Goal: Find specific page/section: Find specific page/section

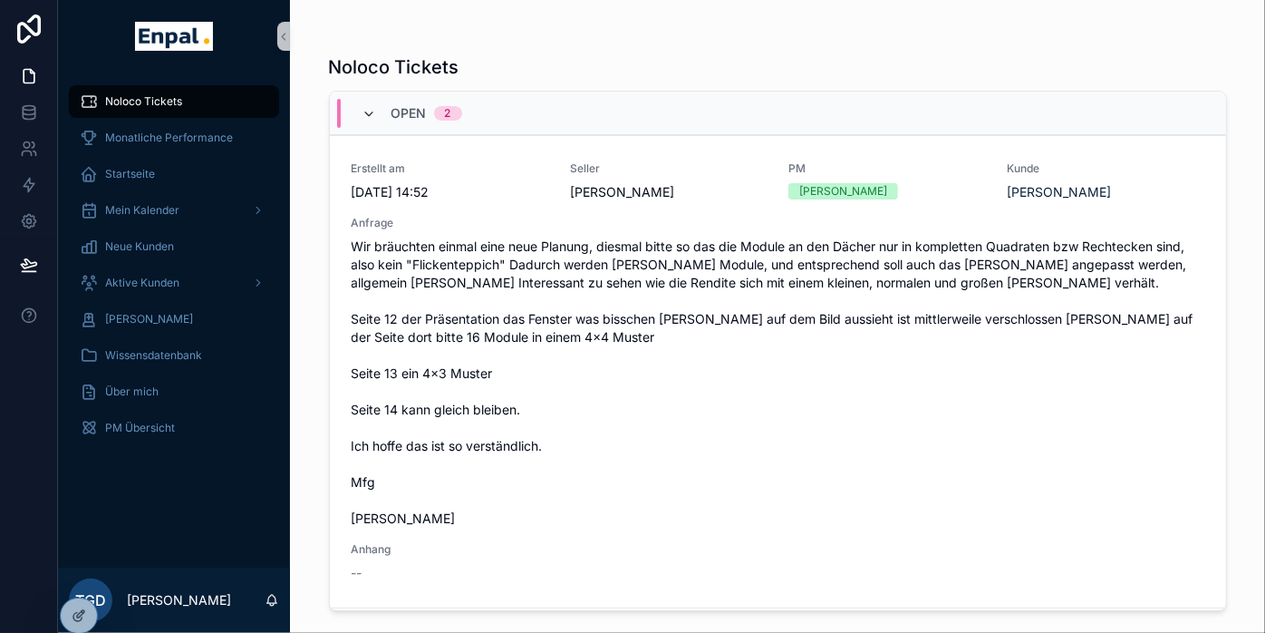
click at [372, 114] on icon "scrollable content" at bounding box center [369, 114] width 14 height 14
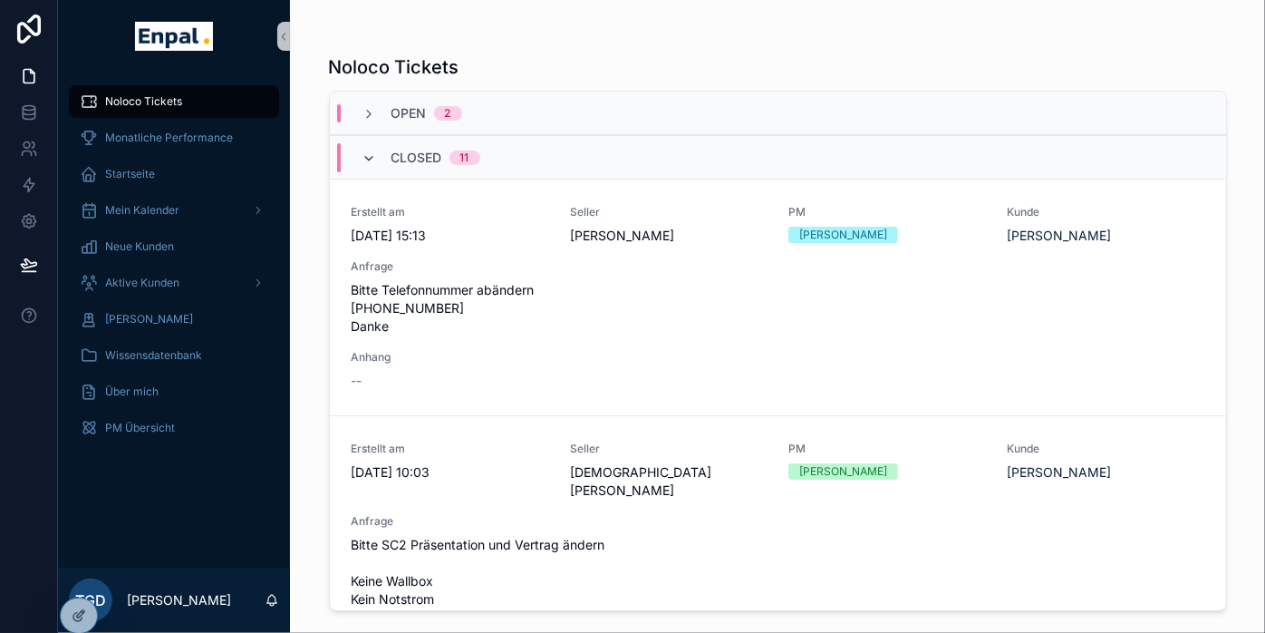
click at [370, 156] on icon "scrollable content" at bounding box center [369, 158] width 14 height 14
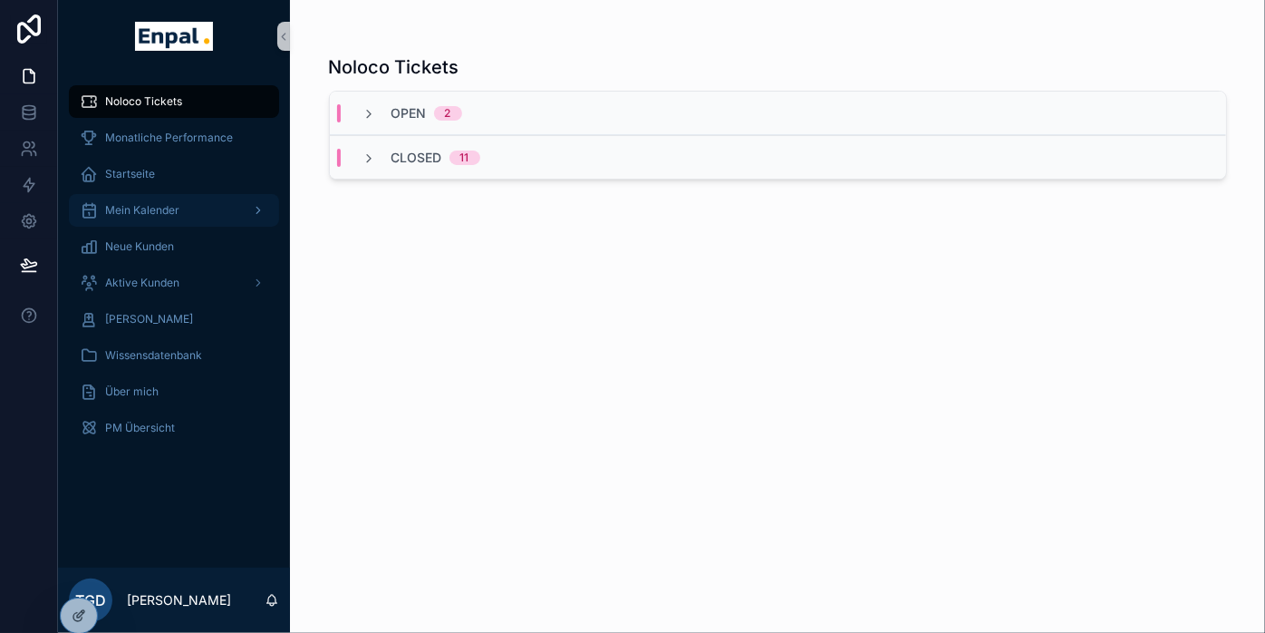
click at [149, 200] on div "Mein Kalender" at bounding box center [174, 210] width 188 height 29
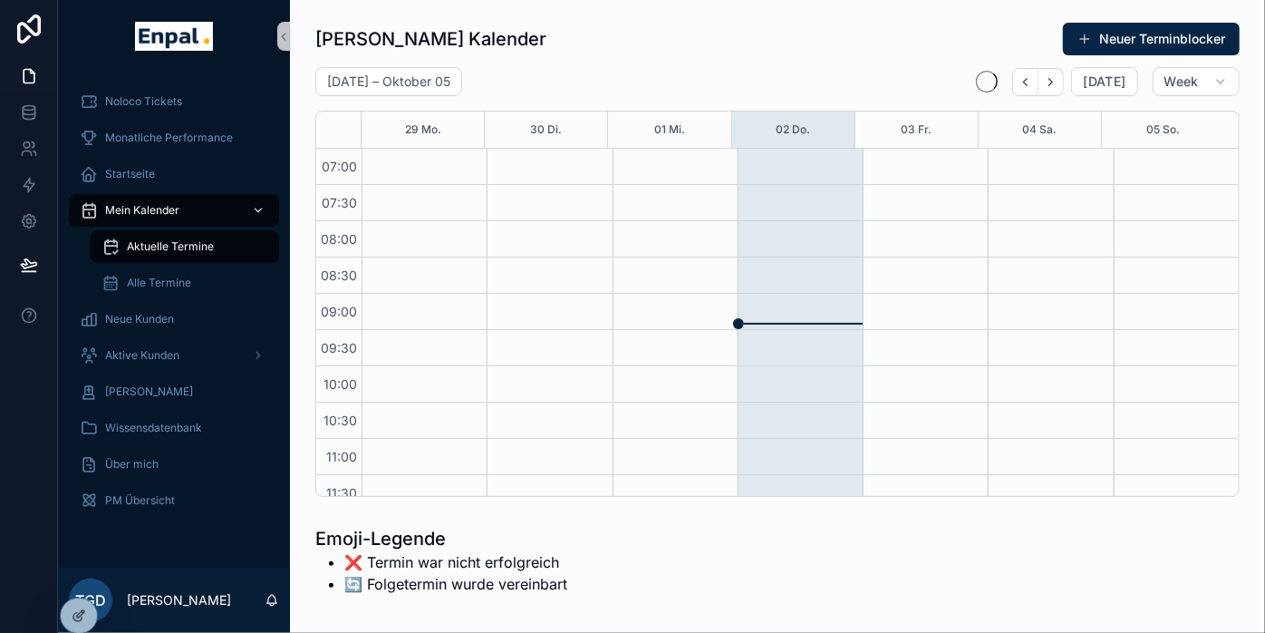
scroll to position [507, 0]
click at [176, 357] on span "Aktive Kunden" at bounding box center [142, 355] width 74 height 14
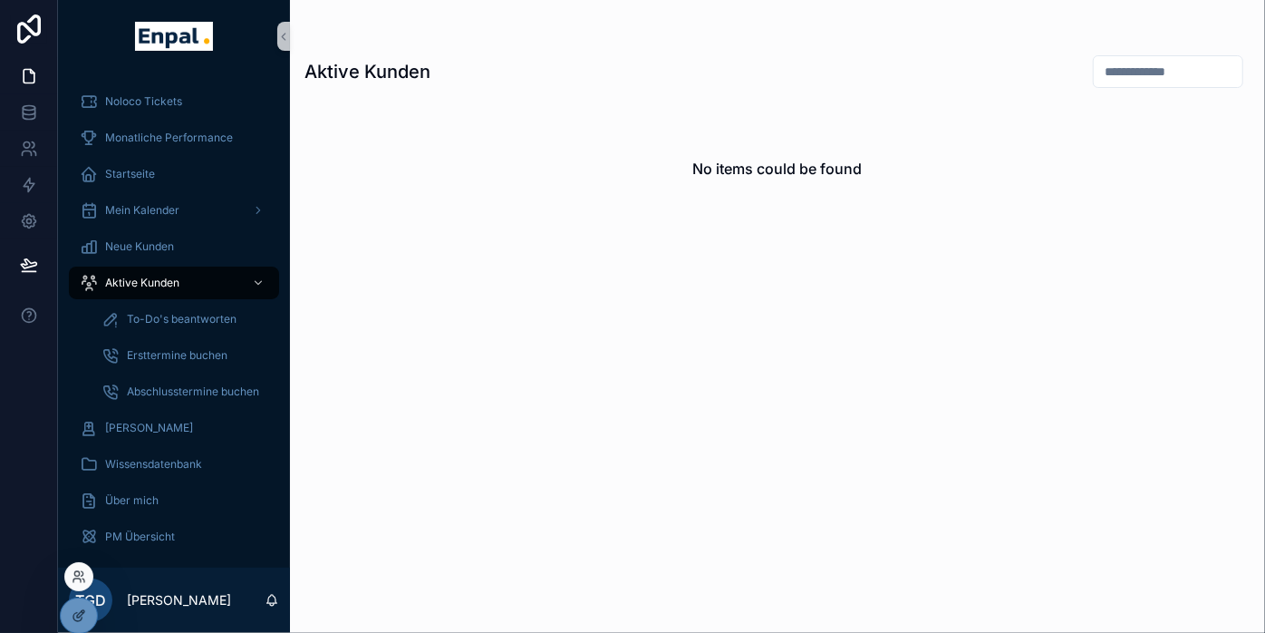
click at [87, 580] on div at bounding box center [78, 576] width 29 height 29
click at [81, 574] on icon at bounding box center [79, 576] width 14 height 14
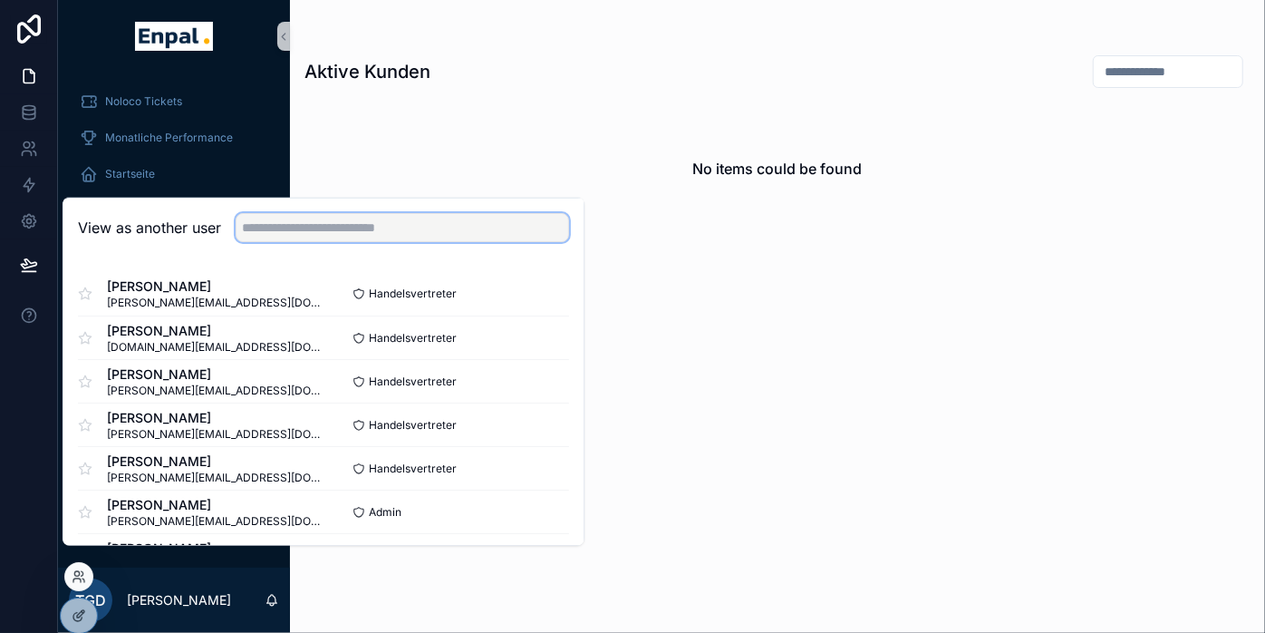
click at [331, 238] on input "text" at bounding box center [402, 227] width 333 height 29
click at [601, 40] on div "scrollable content" at bounding box center [777, 36] width 946 height 14
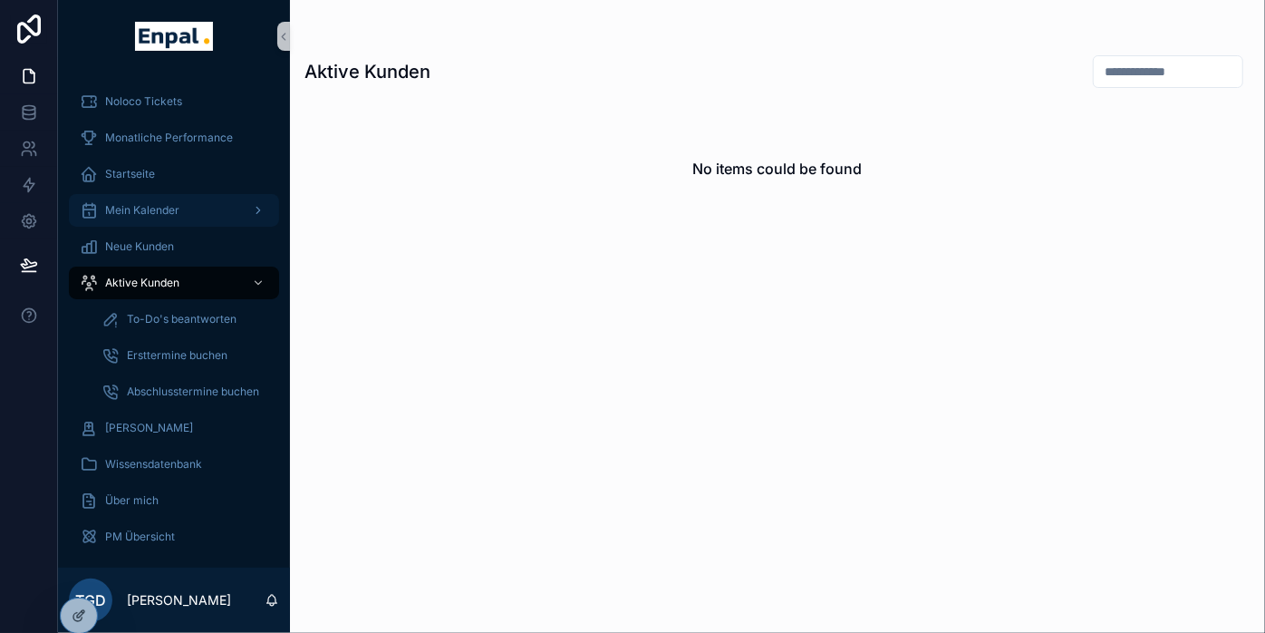
click at [133, 214] on span "Mein Kalender" at bounding box center [142, 210] width 74 height 14
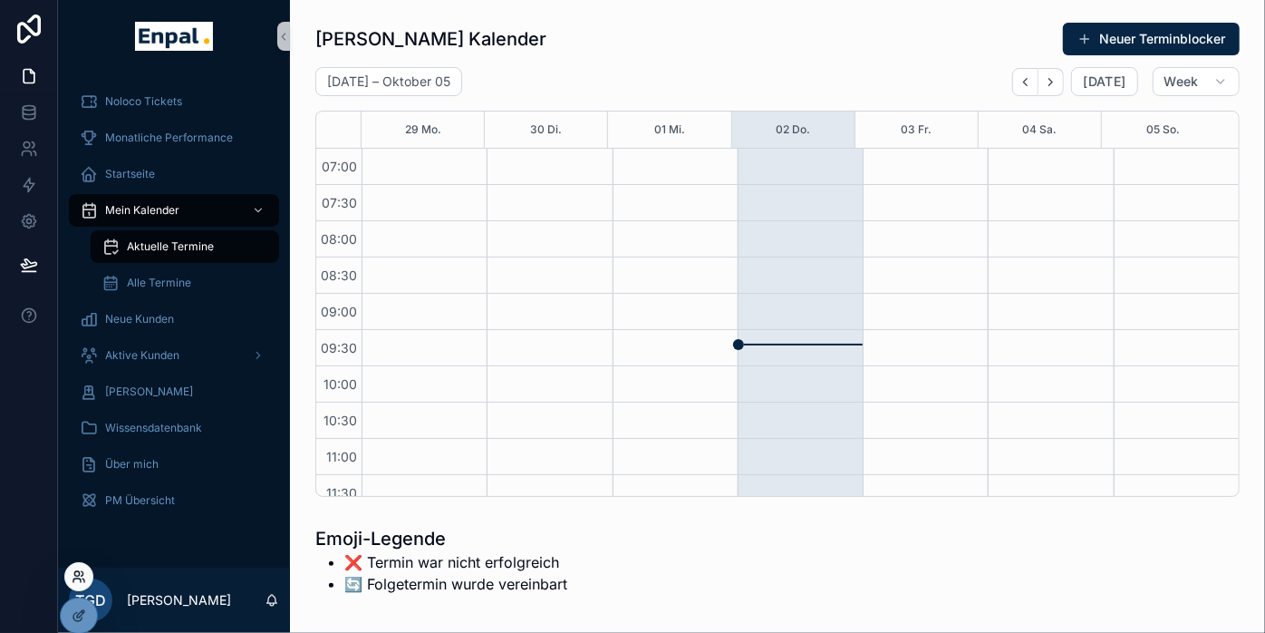
click at [84, 572] on icon at bounding box center [79, 576] width 14 height 14
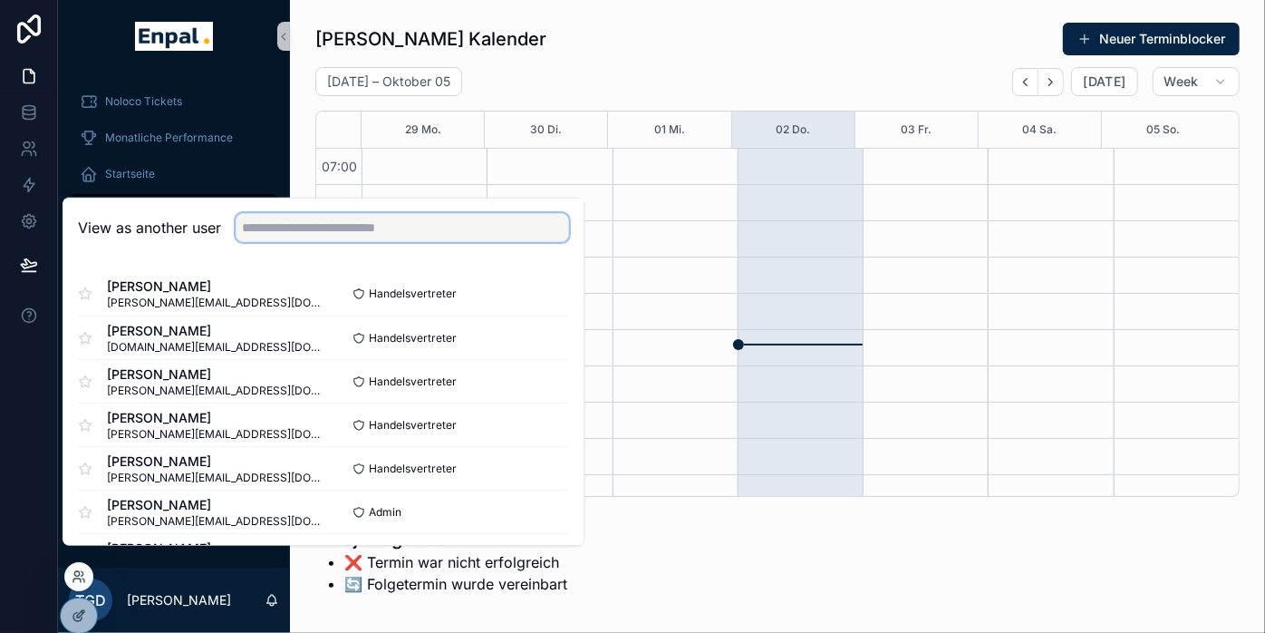
click at [419, 237] on input "text" at bounding box center [402, 227] width 333 height 29
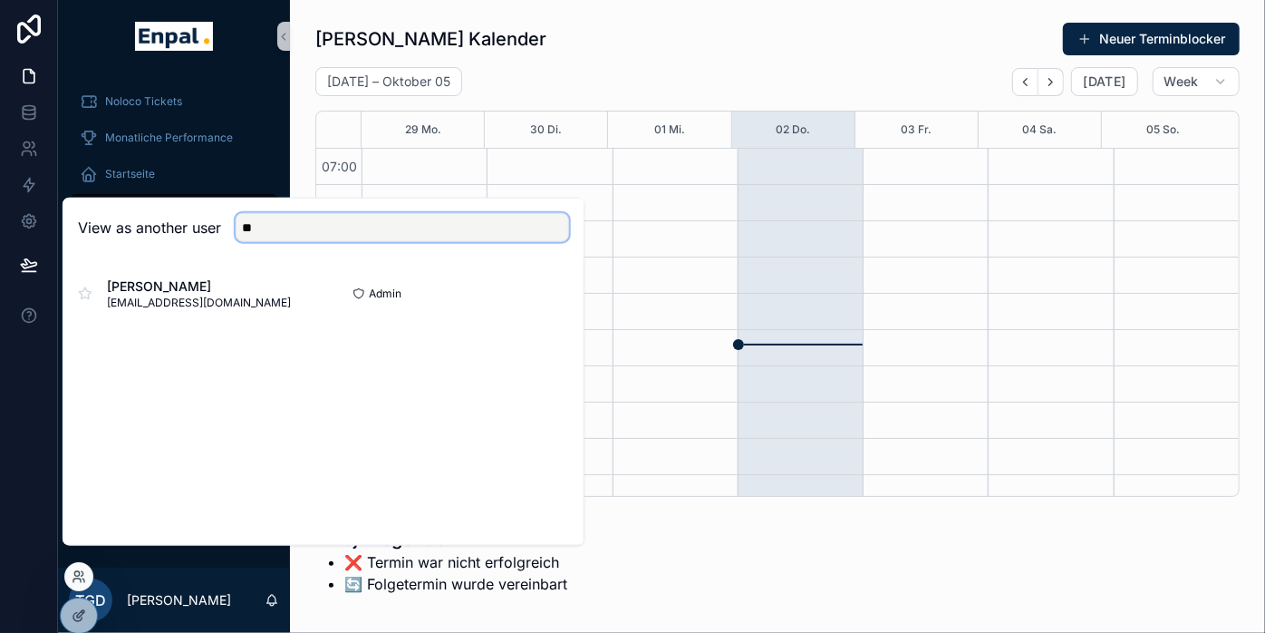
type input "*"
type input "******"
click at [556, 306] on button "Select" at bounding box center [545, 293] width 47 height 26
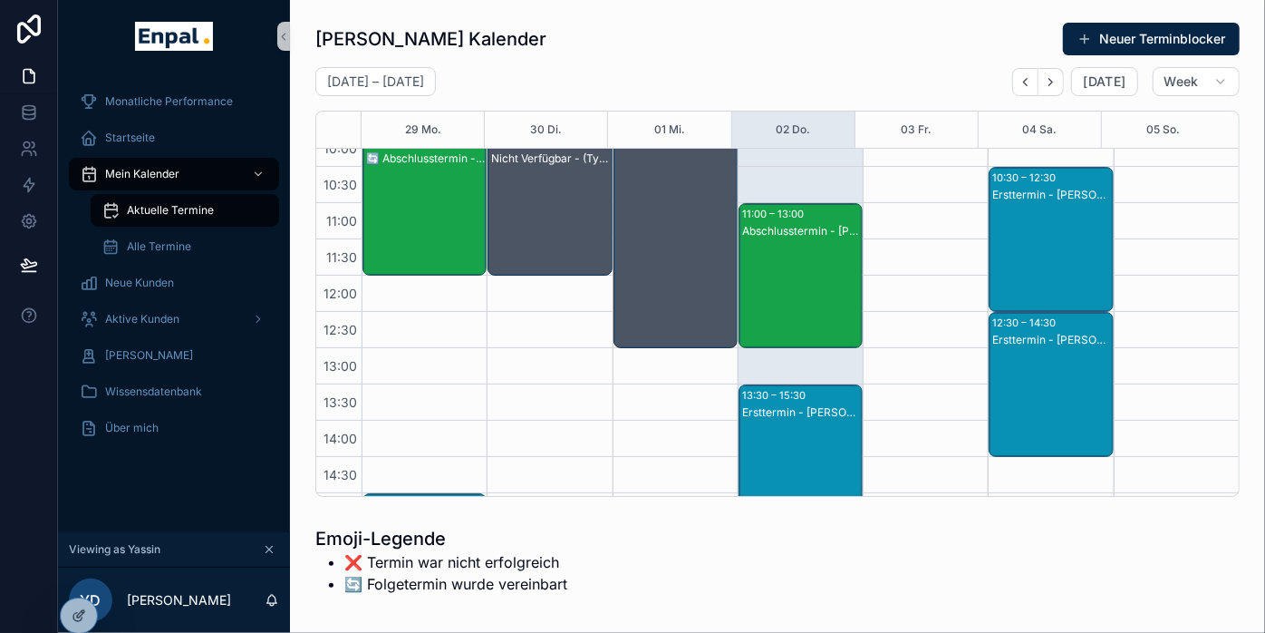
scroll to position [231, 0]
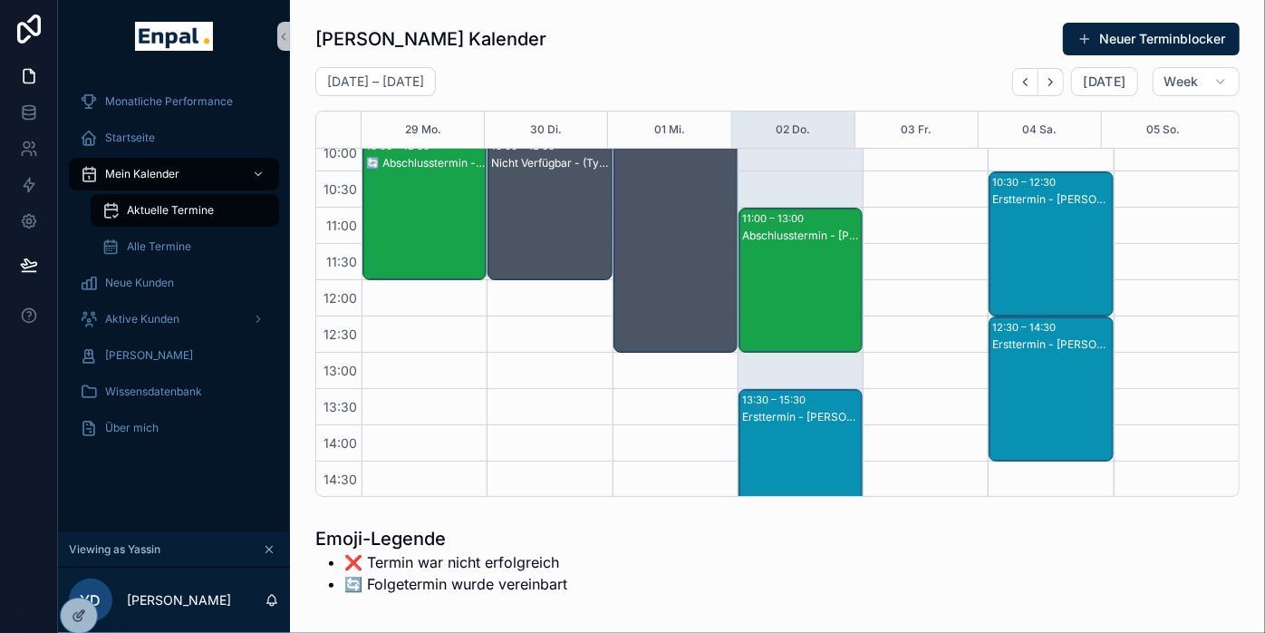
click at [767, 274] on div "Abschlusstermin - Stefan Krüger" at bounding box center [801, 297] width 119 height 141
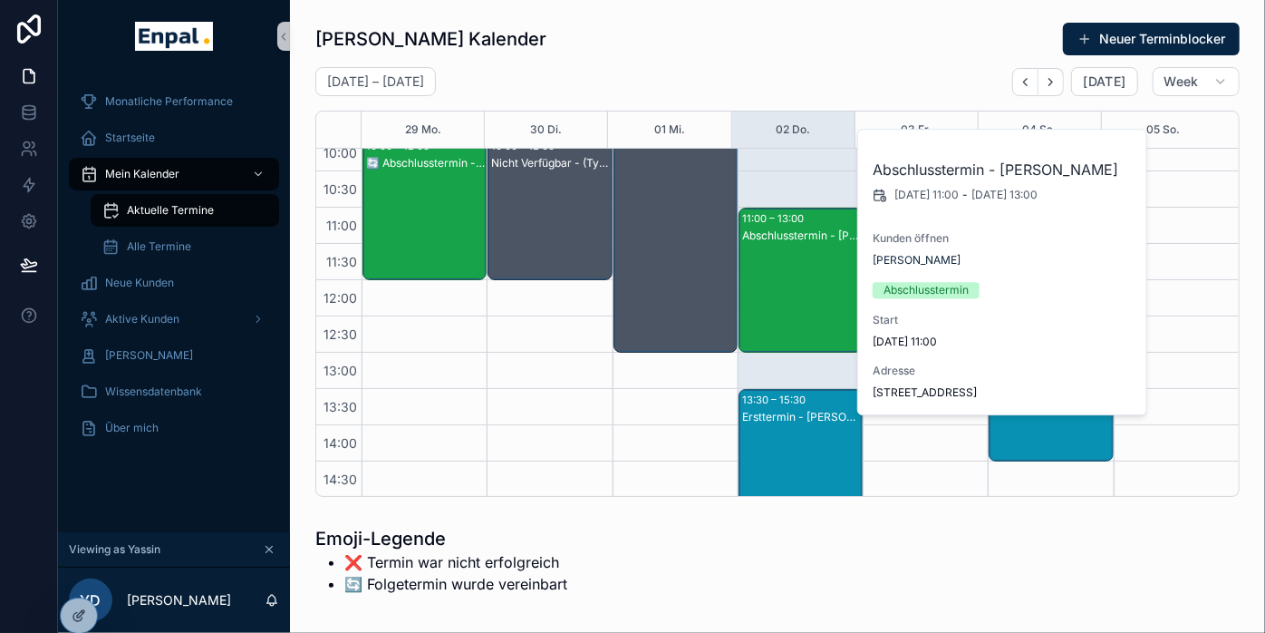
drag, startPoint x: 1033, startPoint y: 403, endPoint x: 870, endPoint y: 392, distance: 163.5
click at [870, 392] on div "Abschlusstermin - Stefan Krüger 2.10.2025 11:00 - 2.10.2025 13:00 Kunden öffnen…" at bounding box center [1003, 272] width 290 height 285
copy span "Graf-Stolberg-Straße 13 61462 Königstein im Taunus"
click at [78, 575] on icon at bounding box center [79, 576] width 14 height 14
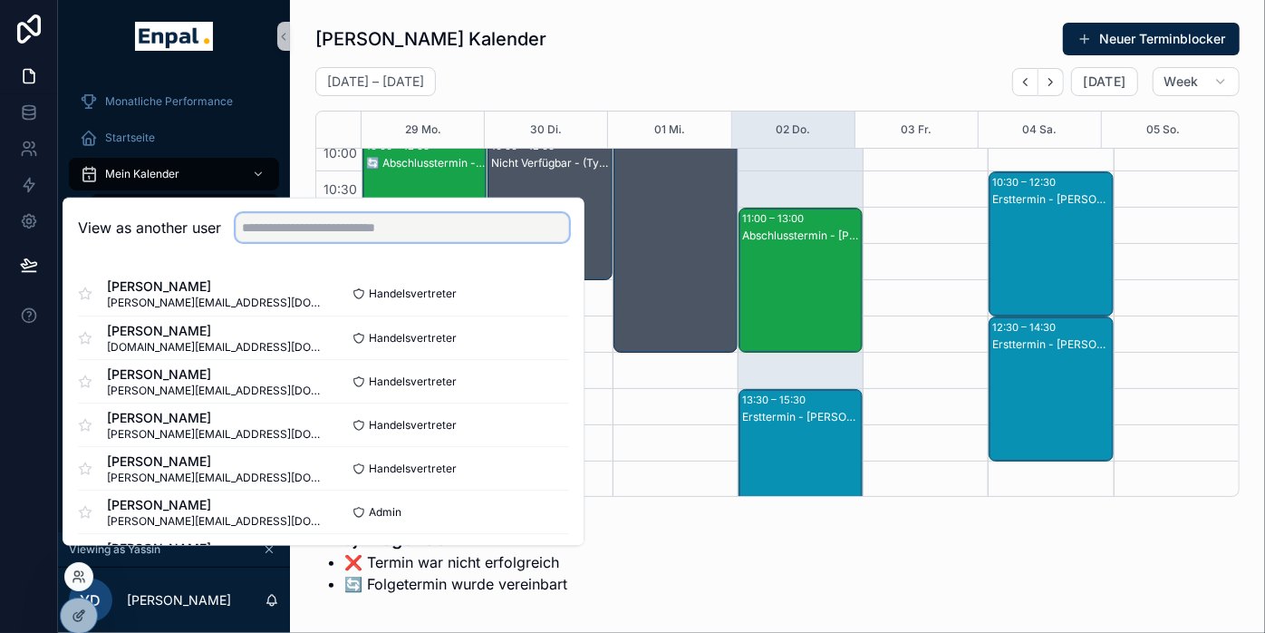
click at [341, 242] on input "text" at bounding box center [402, 227] width 333 height 29
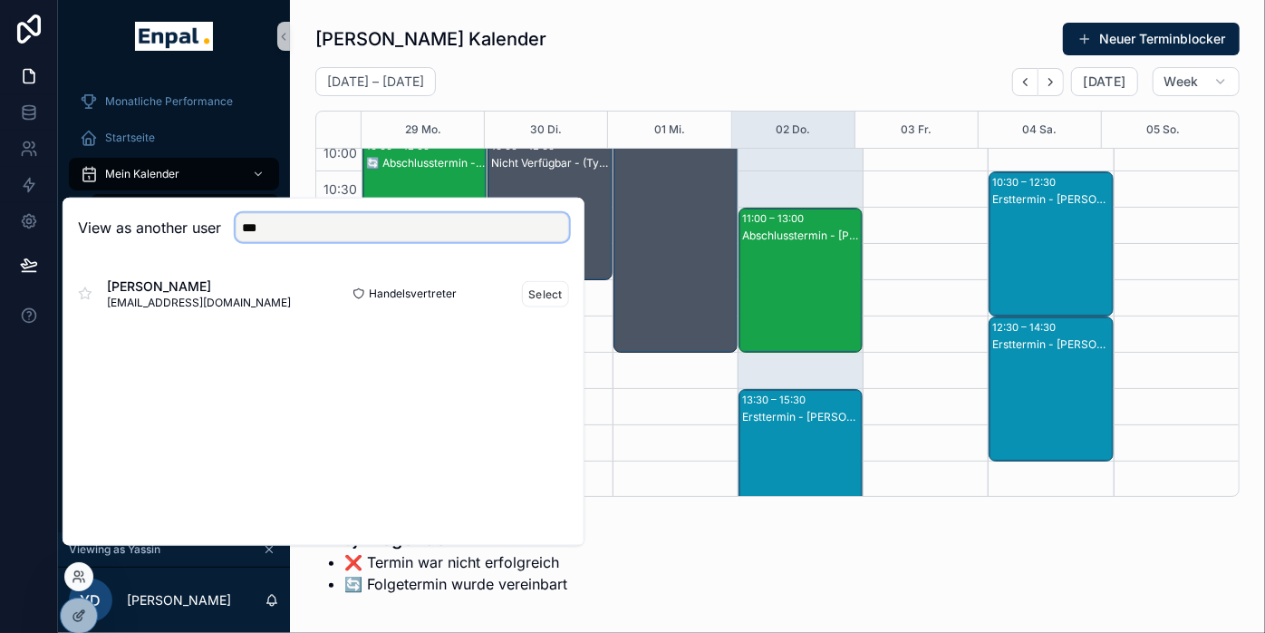
type input "***"
click at [200, 295] on span "Jewgeni Ruban" at bounding box center [199, 286] width 184 height 18
click at [539, 306] on button "Select" at bounding box center [545, 293] width 47 height 26
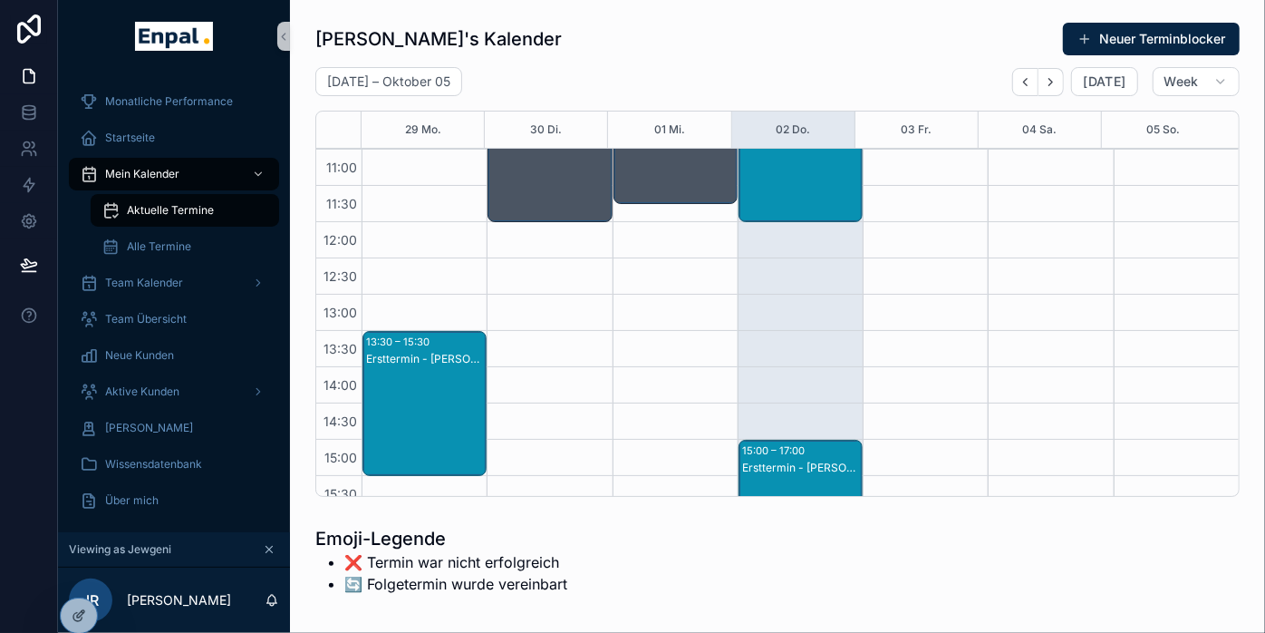
scroll to position [471, 0]
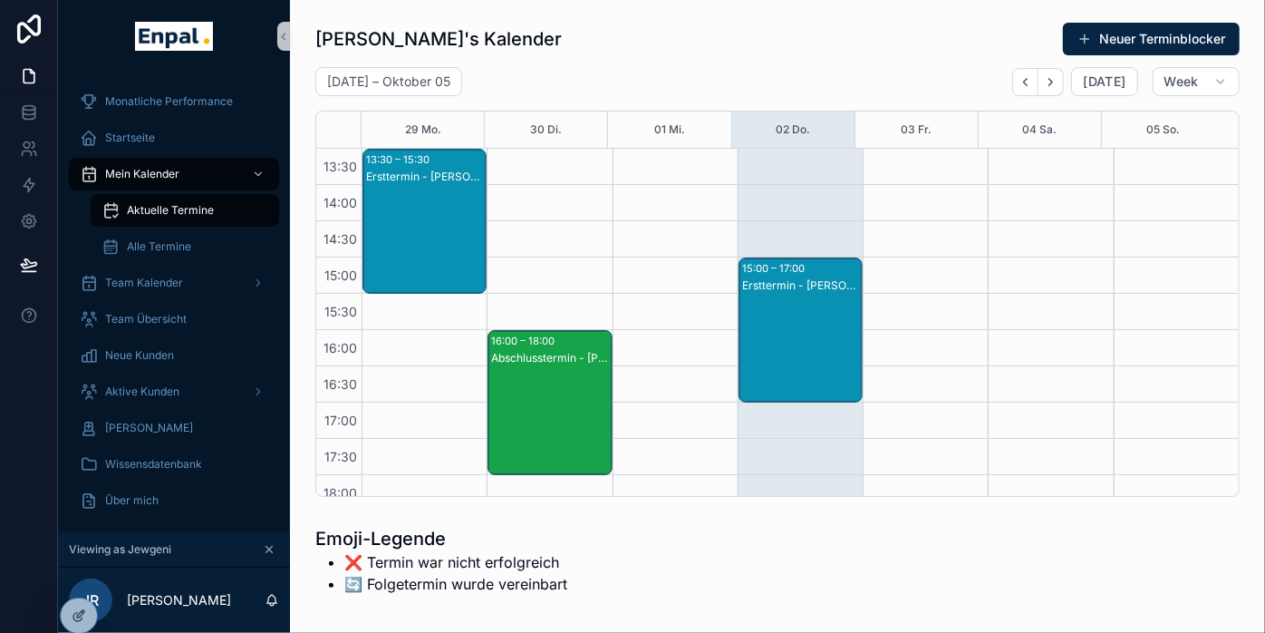
click at [826, 322] on div "Ersttermin - Kai Szymanski" at bounding box center [801, 347] width 119 height 141
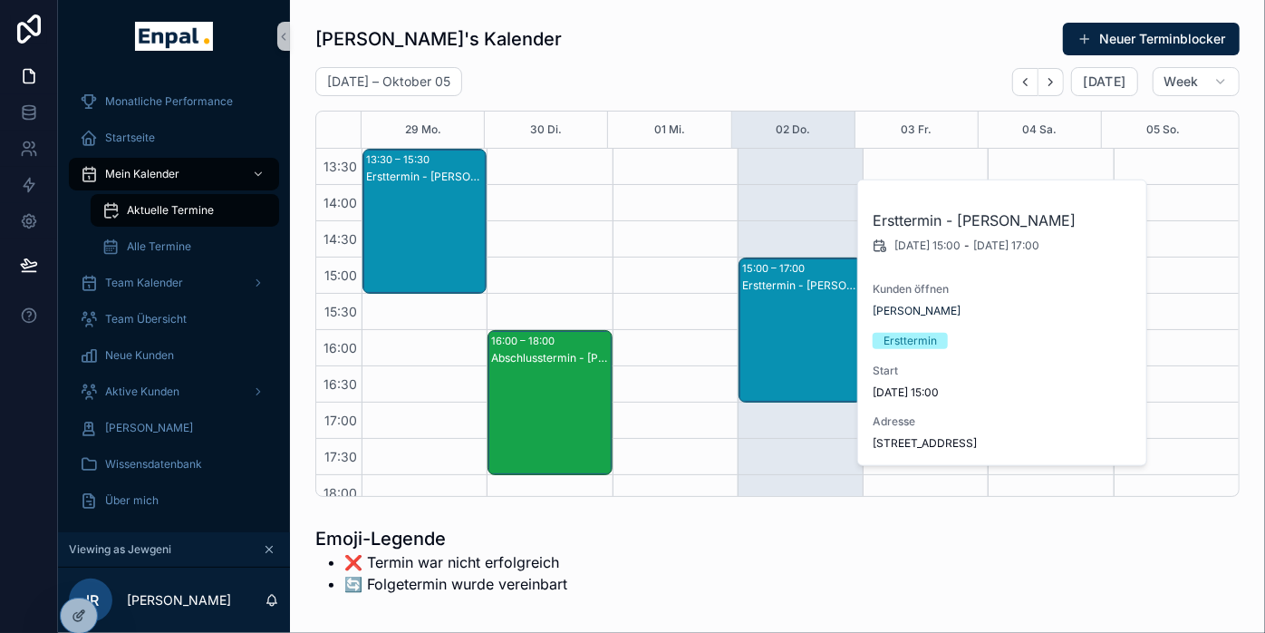
drag, startPoint x: 982, startPoint y: 457, endPoint x: 868, endPoint y: 434, distance: 116.4
click at [868, 434] on div "Ersttermin - Kai Szymanski 2.10.2025 15:00 - 2.10.2025 17:00 Kunden öffnen Kai …" at bounding box center [1003, 322] width 290 height 285
drag, startPoint x: 868, startPoint y: 434, endPoint x: 880, endPoint y: 448, distance: 18.0
copy span "Bahnhofstr. 7 63486 Bruchköbel"
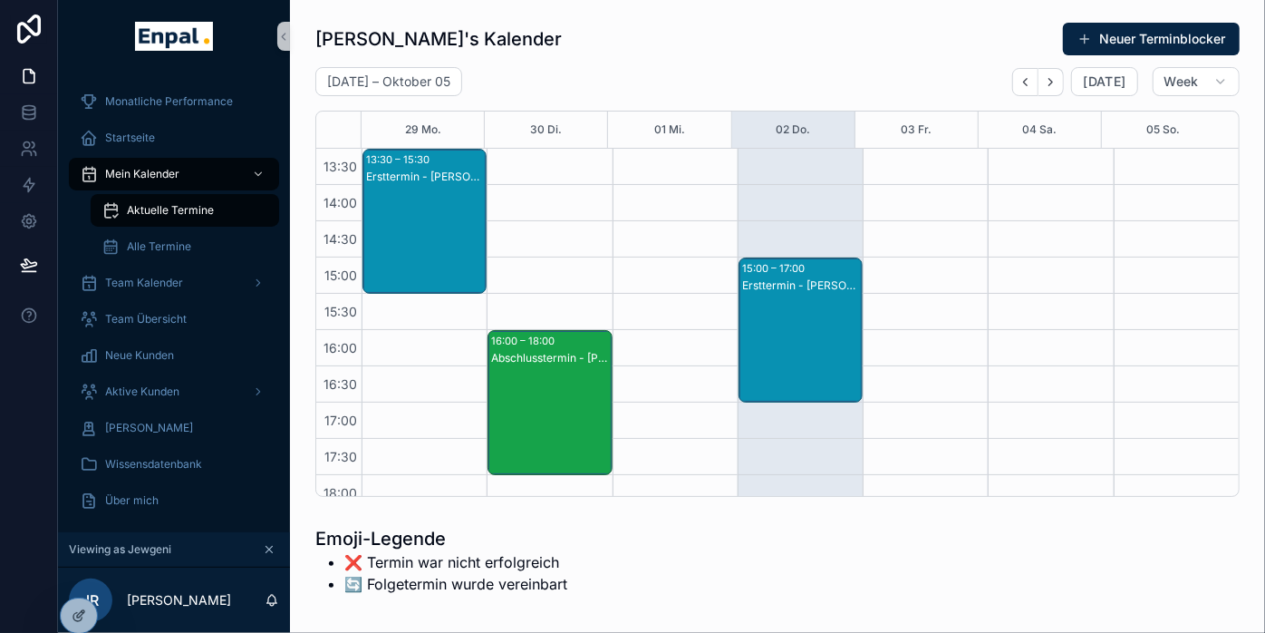
click at [804, 283] on div "Ersttermin - Kai Szymanski" at bounding box center [801, 285] width 119 height 14
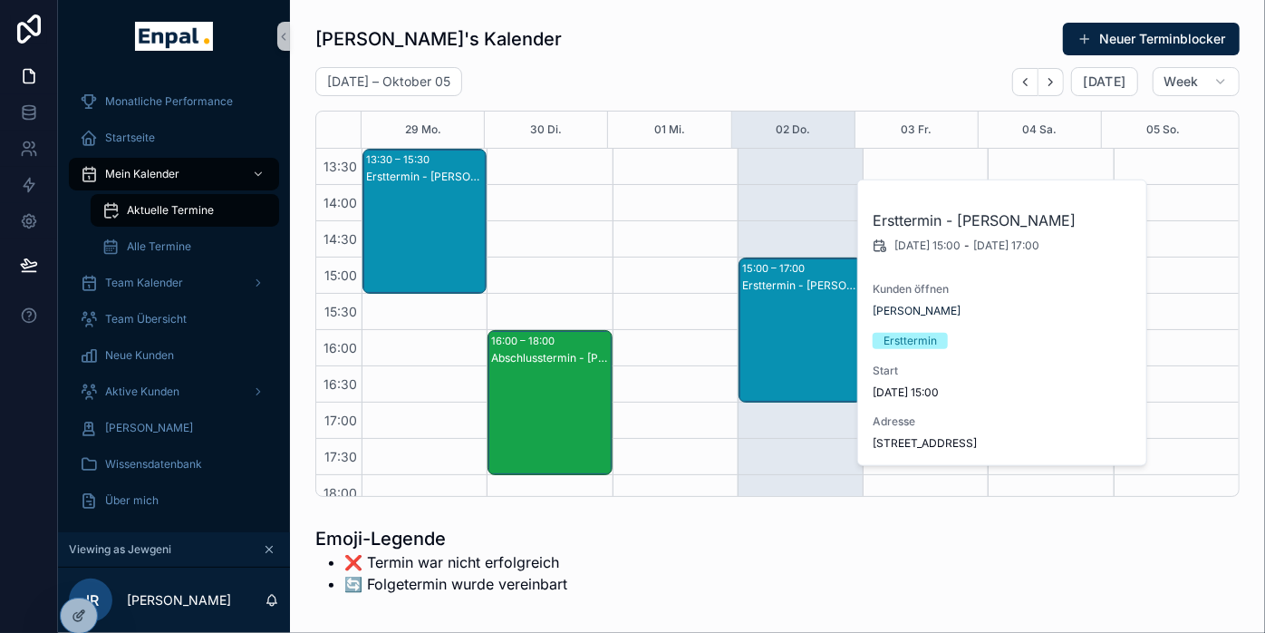
drag, startPoint x: 967, startPoint y: 461, endPoint x: 870, endPoint y: 440, distance: 99.4
click at [870, 440] on div "Ersttermin - Kai Szymanski 2.10.2025 15:00 - 2.10.2025 17:00 Kunden öffnen Kai …" at bounding box center [1003, 322] width 290 height 285
copy span "Bahnhofstr. 7 63486 Bruchköbel"
click at [78, 582] on icon at bounding box center [79, 576] width 14 height 14
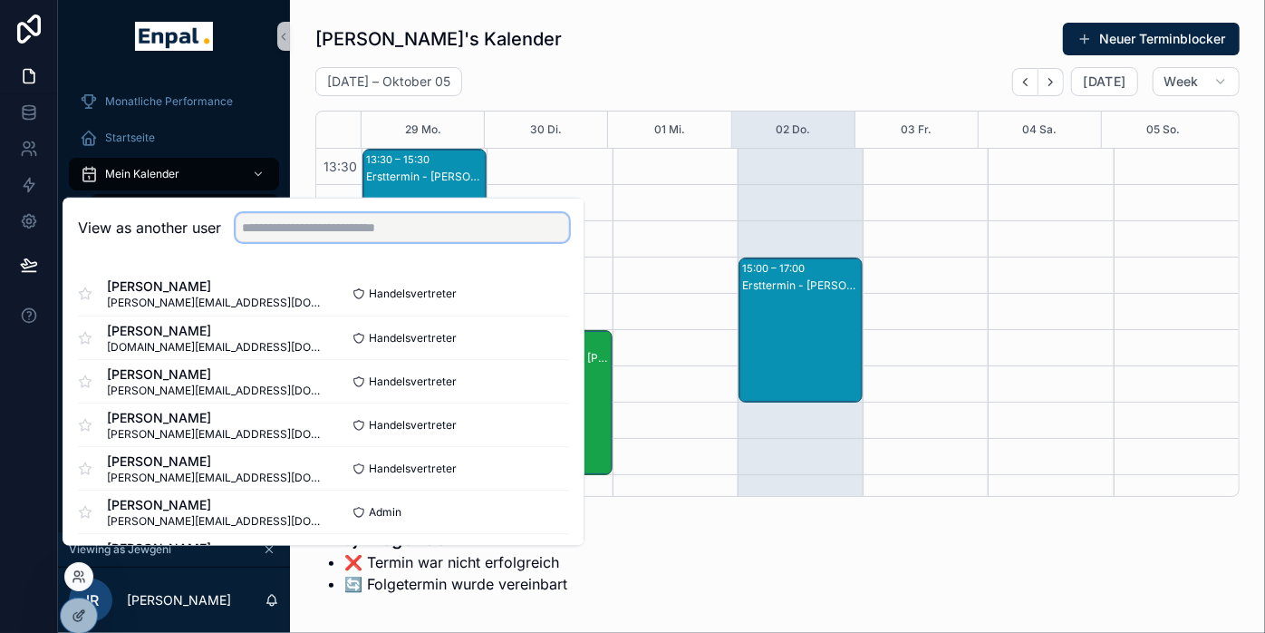
click at [313, 242] on input "text" at bounding box center [402, 227] width 333 height 29
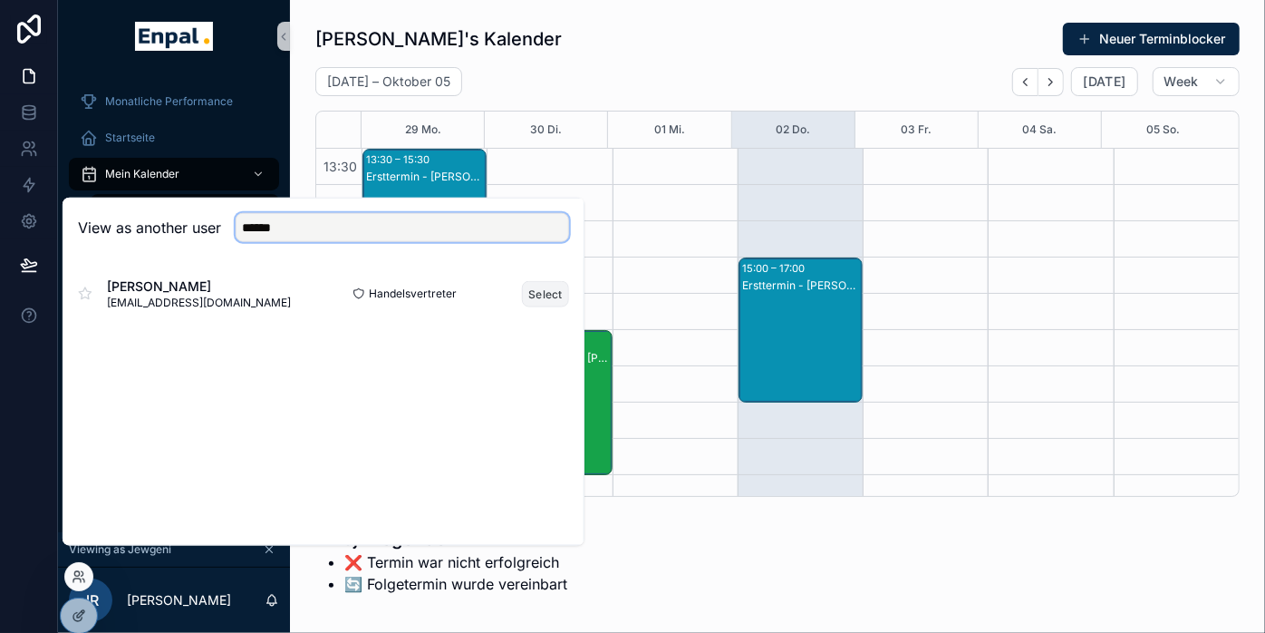
type input "******"
click at [546, 305] on button "Select" at bounding box center [545, 293] width 47 height 26
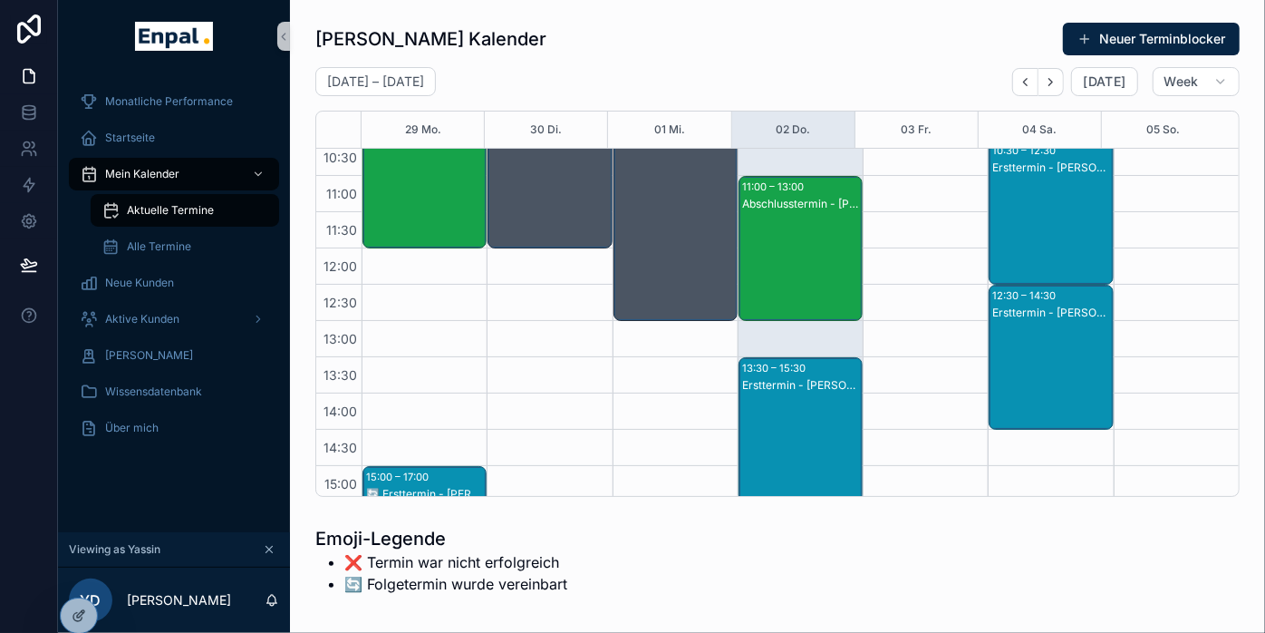
scroll to position [209, 0]
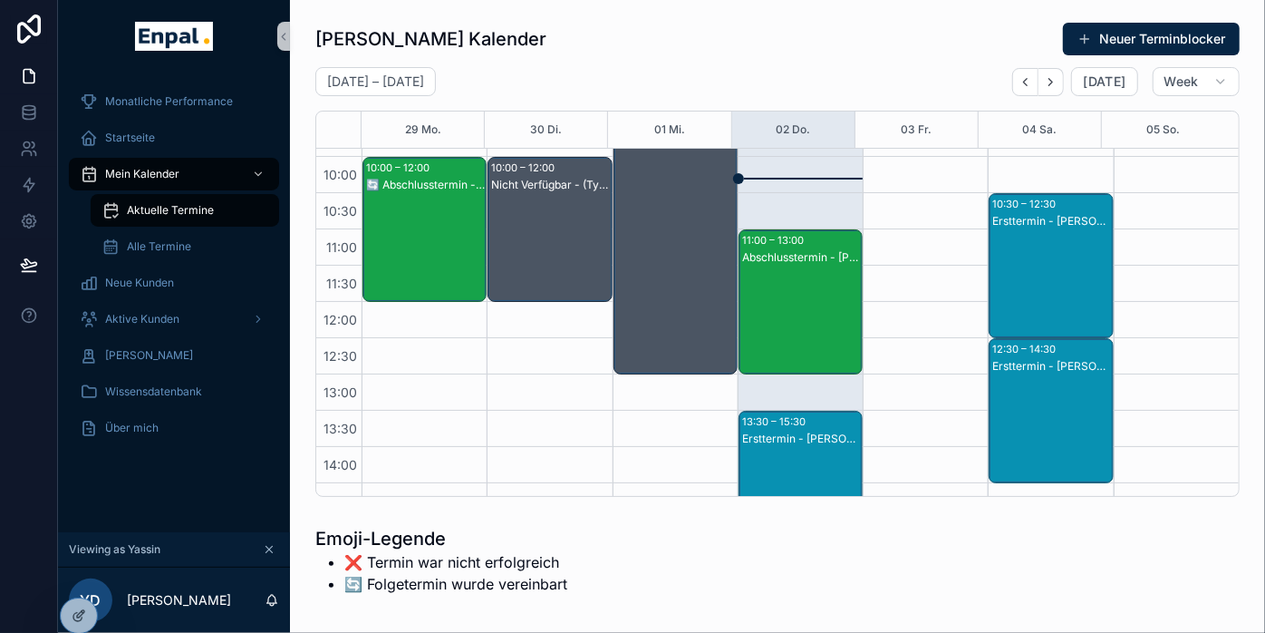
click at [766, 349] on div "Abschlusstermin - Stefan Krüger" at bounding box center [801, 319] width 119 height 141
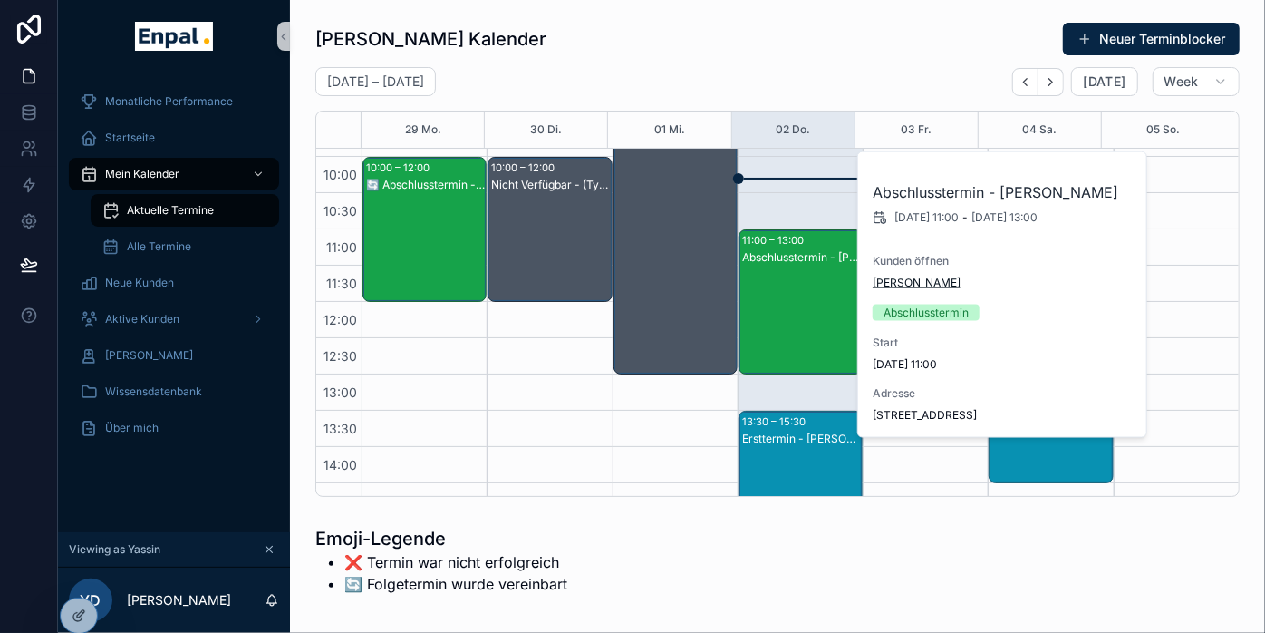
click at [894, 272] on div "Kunden öffnen Stefan Krüger" at bounding box center [1003, 272] width 261 height 36
click at [894, 285] on span "Stefan Krüger" at bounding box center [917, 282] width 88 height 14
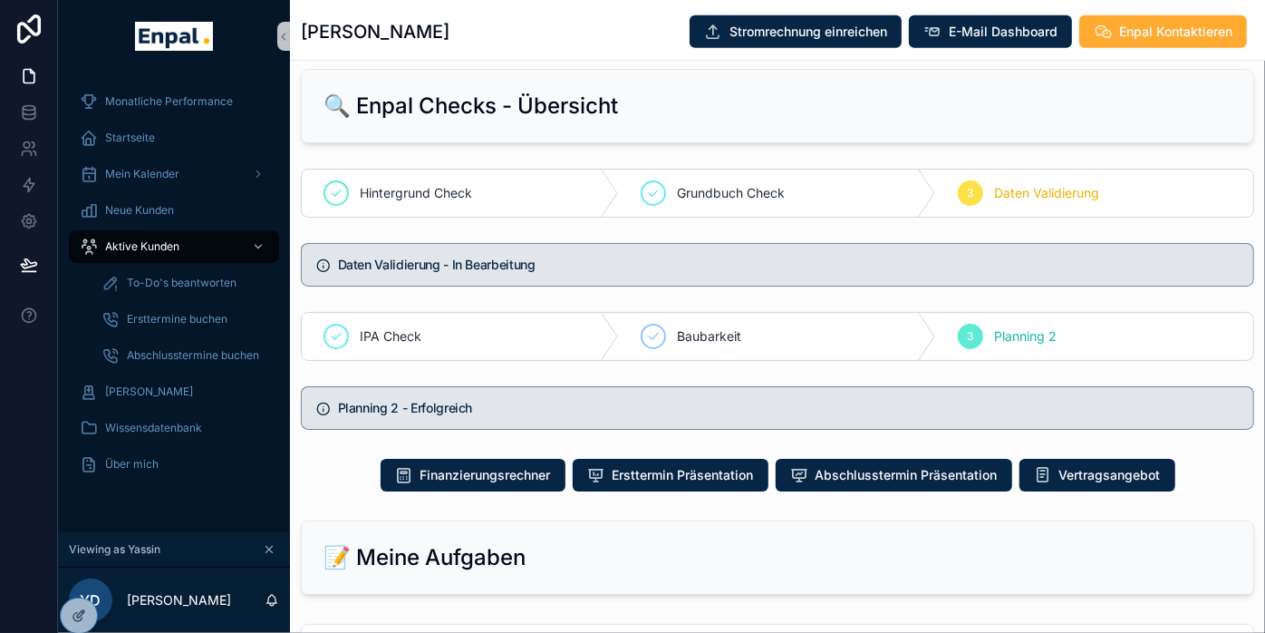
scroll to position [862, 0]
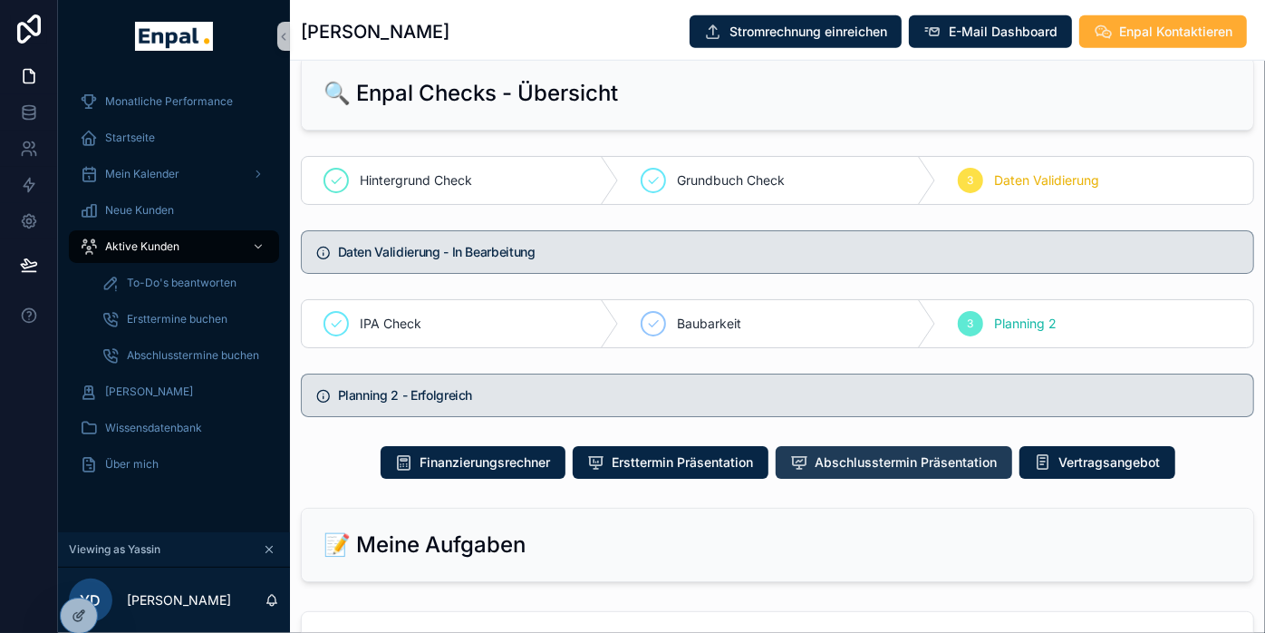
click at [909, 466] on span "Abschlusstermin Präsentation" at bounding box center [907, 462] width 182 height 18
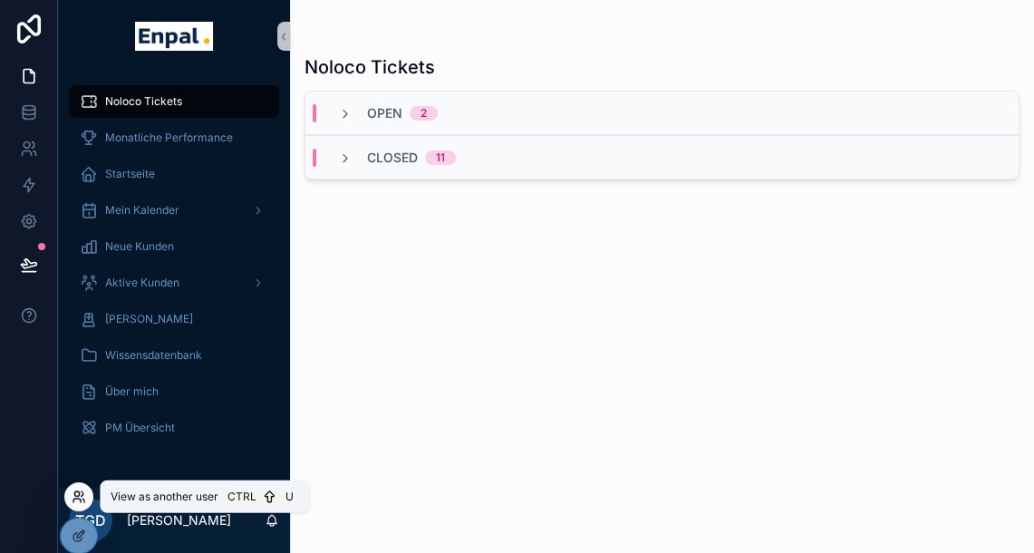
click at [83, 491] on icon at bounding box center [79, 496] width 14 height 14
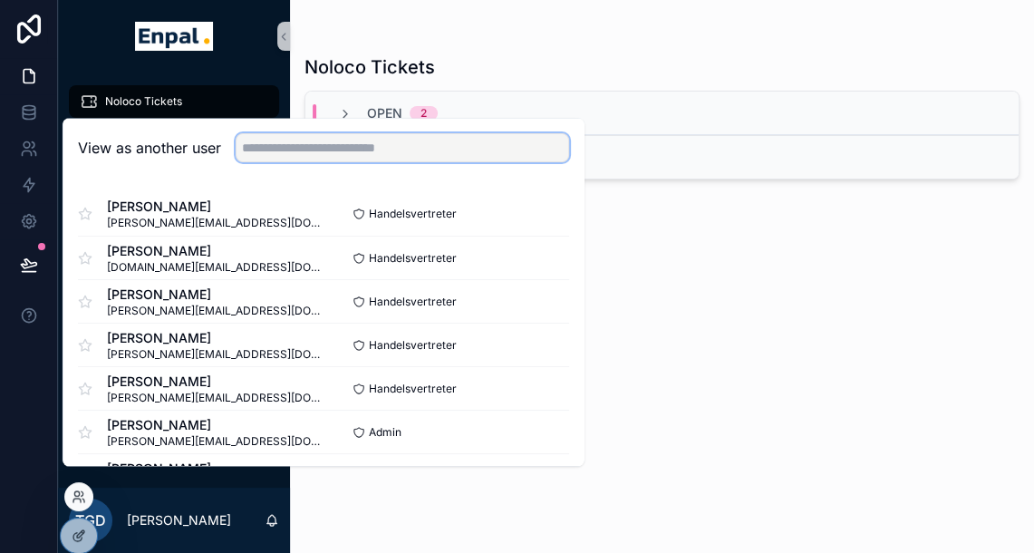
click at [274, 159] on input "text" at bounding box center [402, 147] width 333 height 29
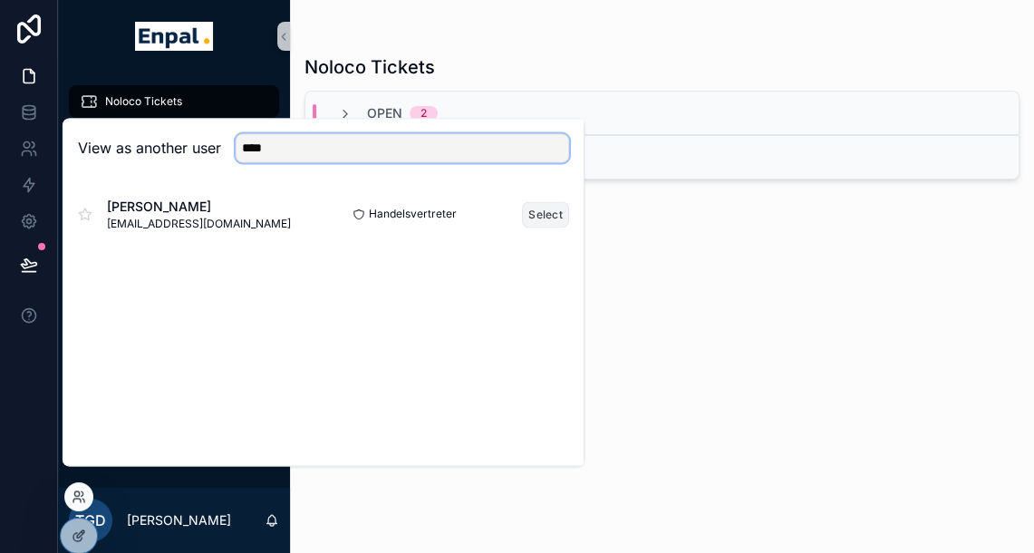
type input "****"
click at [563, 224] on button "Select" at bounding box center [545, 214] width 47 height 26
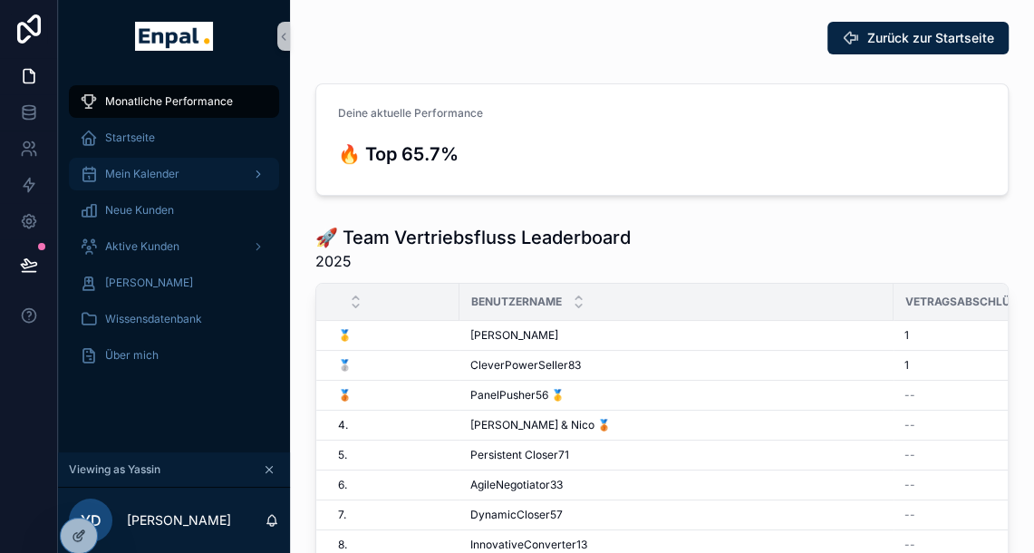
click at [172, 178] on span "Mein Kalender" at bounding box center [142, 174] width 74 height 14
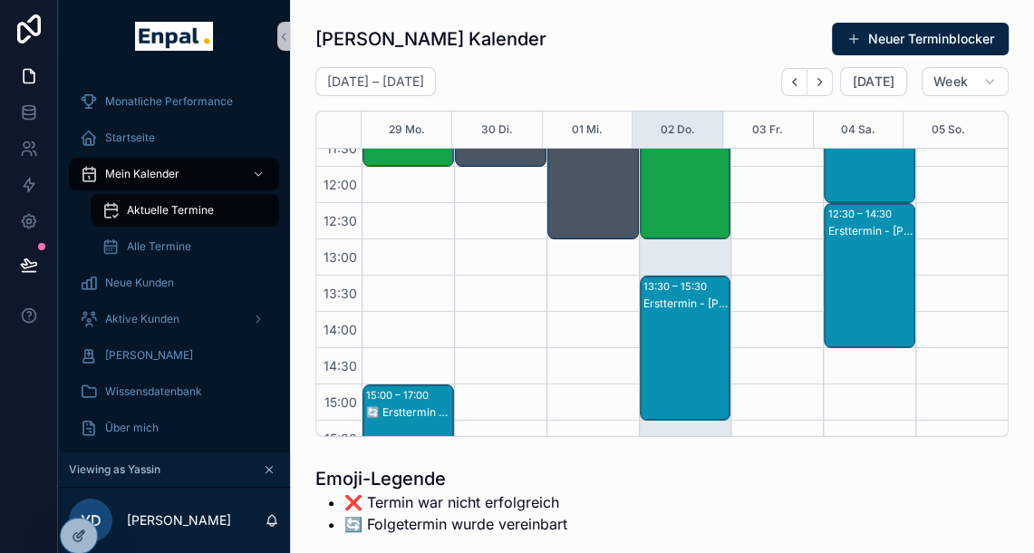
scroll to position [300, 0]
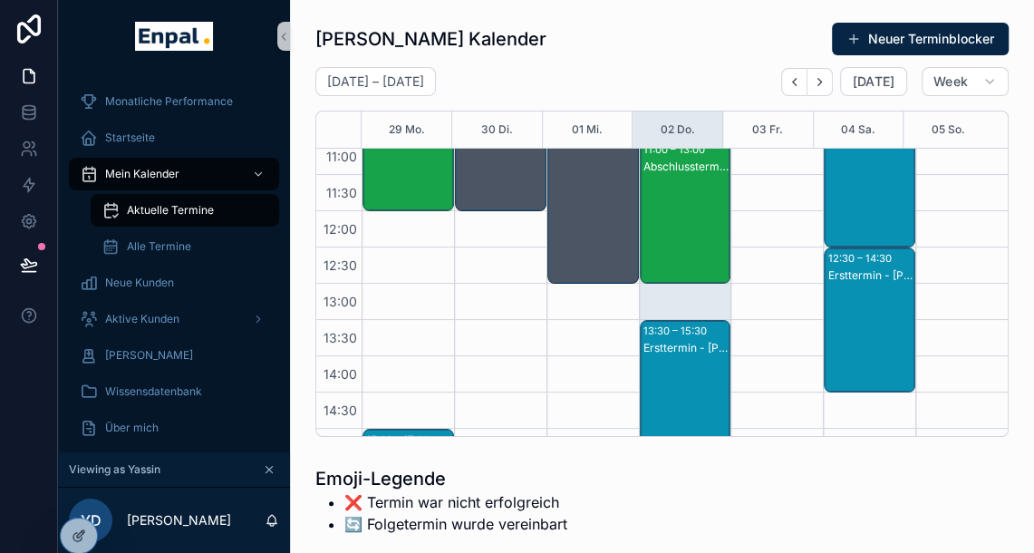
click at [675, 195] on div "Abschlusstermin - [PERSON_NAME]" at bounding box center [686, 229] width 86 height 141
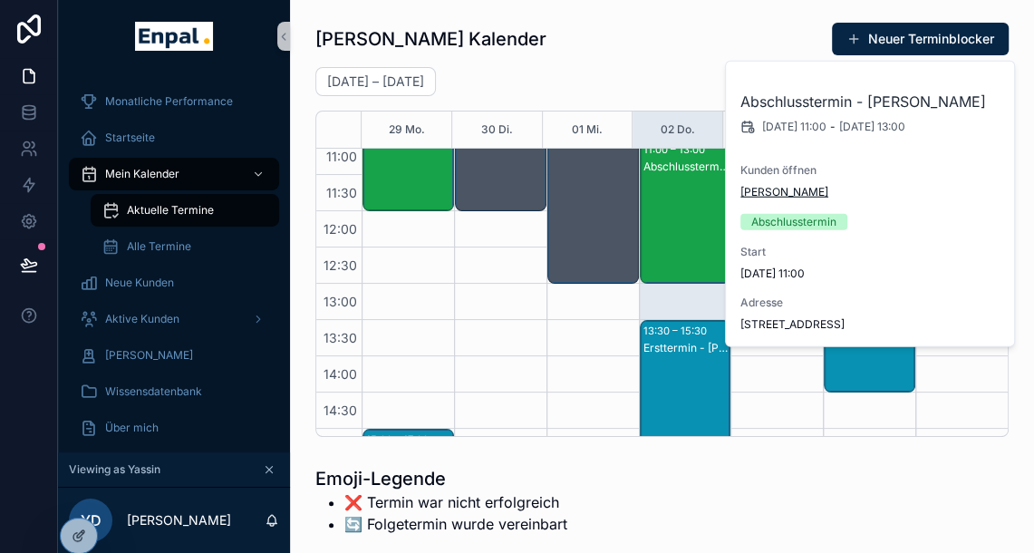
click at [799, 190] on span "[PERSON_NAME]" at bounding box center [784, 192] width 88 height 14
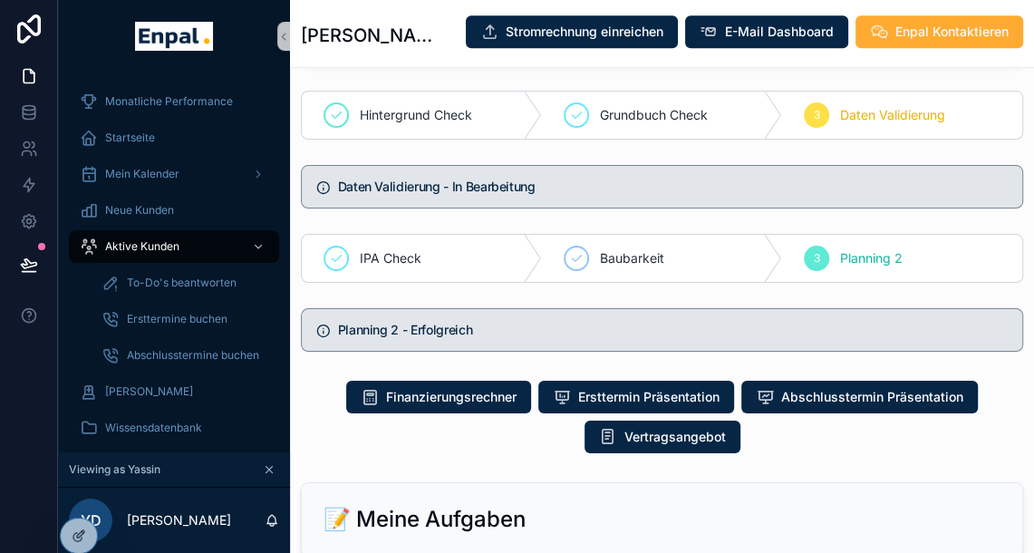
scroll to position [1006, 0]
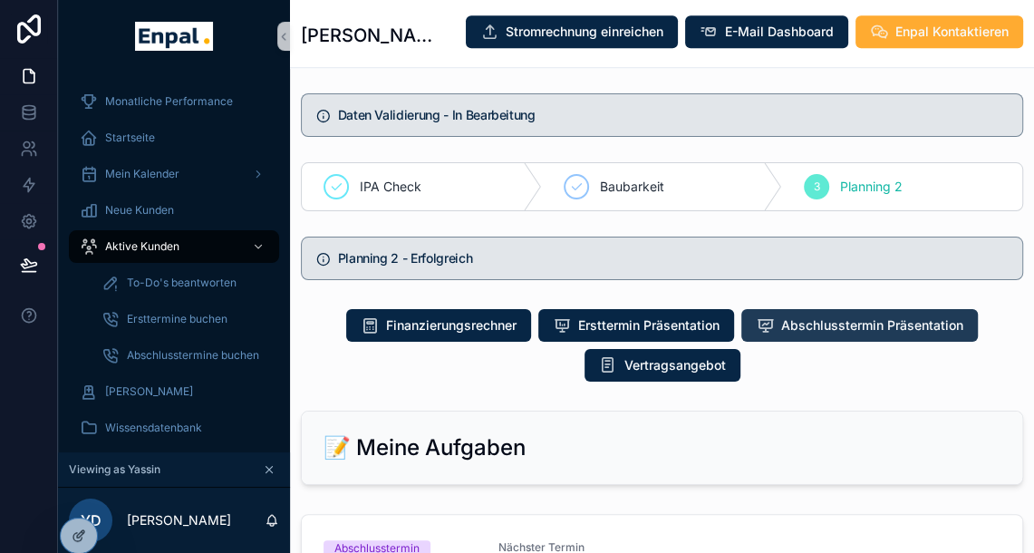
click at [821, 334] on span "Abschlusstermin Präsentation" at bounding box center [872, 325] width 182 height 18
